Goal: Navigation & Orientation: Find specific page/section

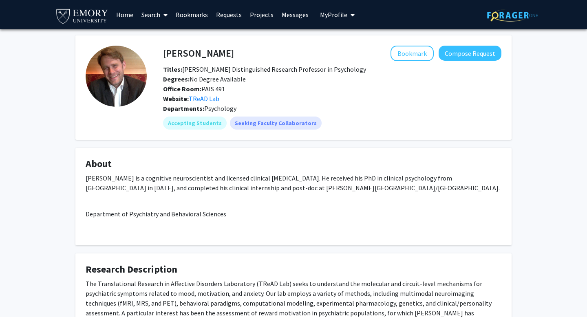
click at [204, 14] on link "Bookmarks" at bounding box center [192, 14] width 40 height 29
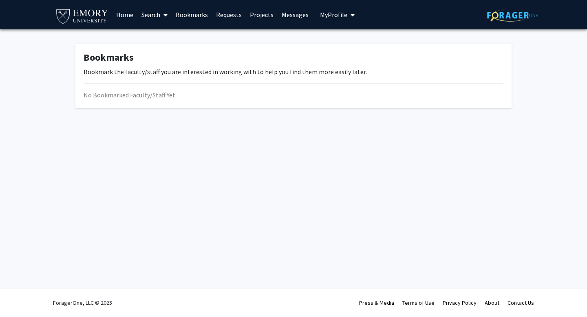
click at [127, 13] on link "Home" at bounding box center [124, 14] width 25 height 29
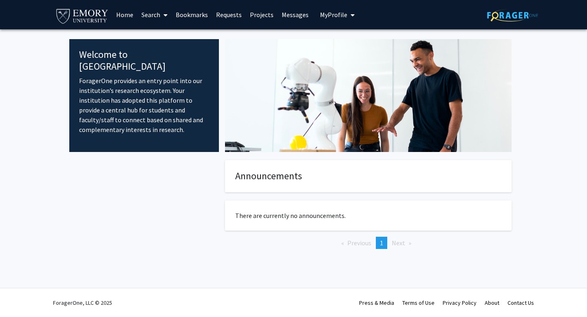
click at [338, 15] on span "My Profile" at bounding box center [333, 15] width 27 height 8
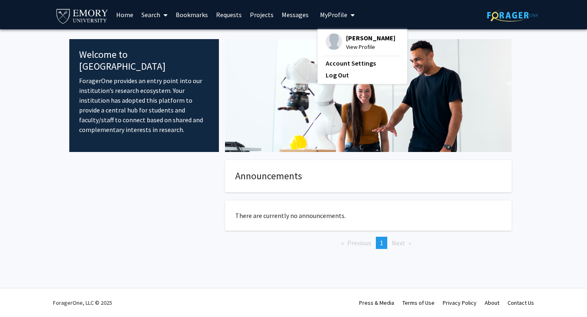
click at [189, 15] on link "Bookmarks" at bounding box center [192, 14] width 40 height 29
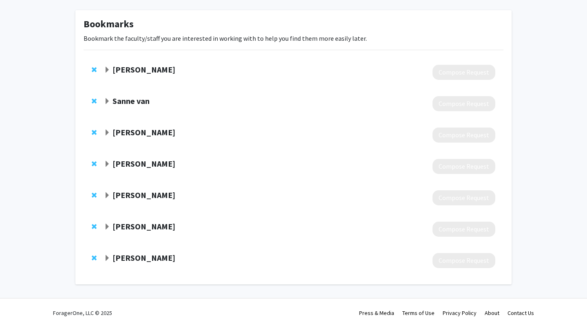
scroll to position [35, 0]
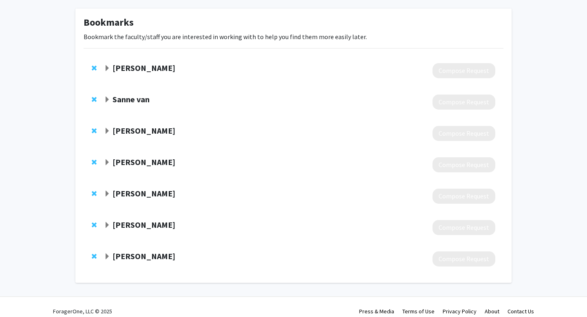
click at [139, 195] on strong "[PERSON_NAME]" at bounding box center [143, 193] width 63 height 10
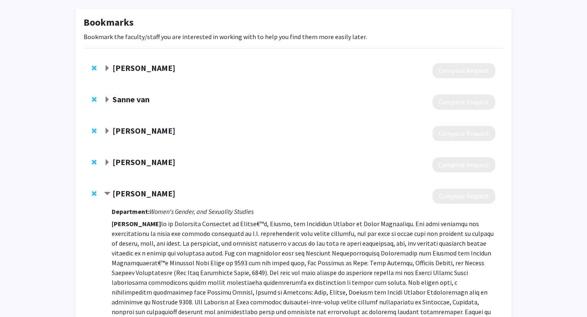
click at [130, 158] on strong "[PERSON_NAME]" at bounding box center [143, 162] width 63 height 10
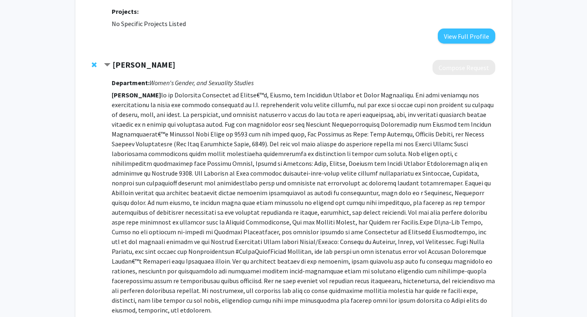
scroll to position [331, 0]
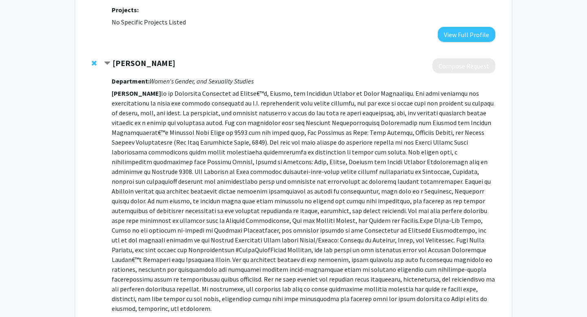
click at [140, 58] on strong "[PERSON_NAME]" at bounding box center [143, 63] width 63 height 10
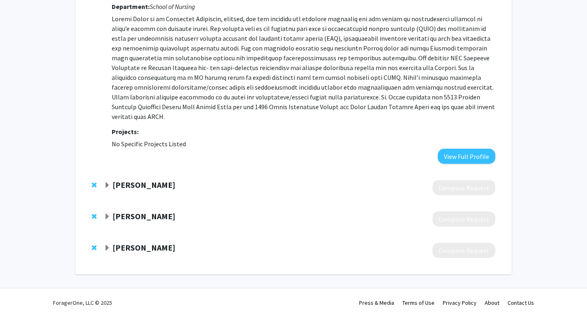
scroll to position [199, 0]
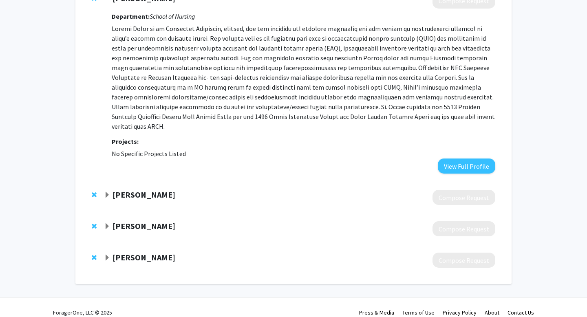
click at [140, 221] on strong "[PERSON_NAME]" at bounding box center [143, 226] width 63 height 10
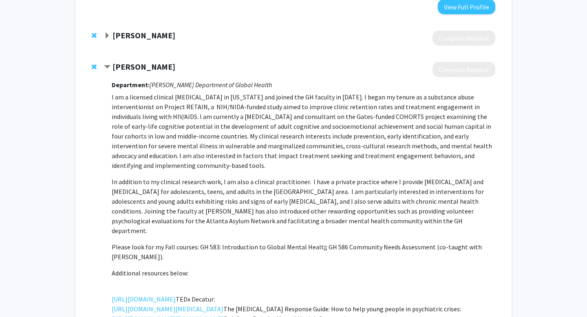
scroll to position [353, 0]
